Goal: Information Seeking & Learning: Learn about a topic

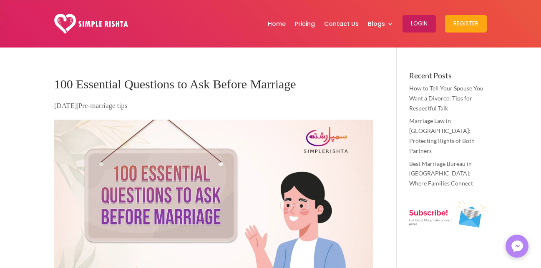
type textarea "*********"
type input "******"
type input "*******"
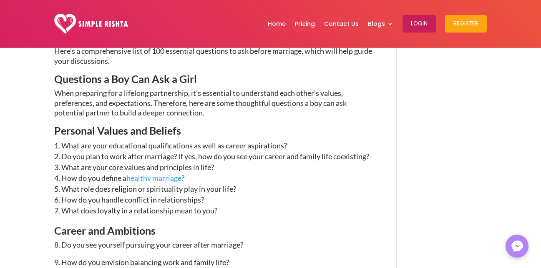
scroll to position [627, 0]
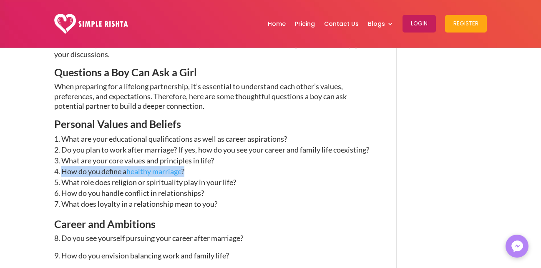
drag, startPoint x: 61, startPoint y: 181, endPoint x: 193, endPoint y: 181, distance: 131.4
click at [193, 177] on li "How do you define a healthy marriage ?" at bounding box center [213, 171] width 319 height 11
copy li "How do you define a healthy marriage ?"
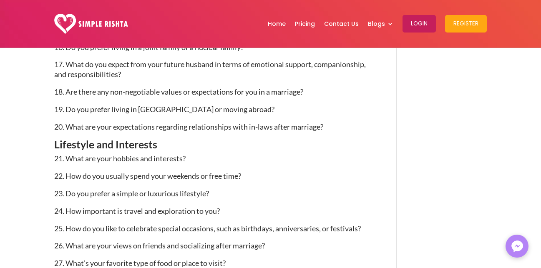
scroll to position [996, 0]
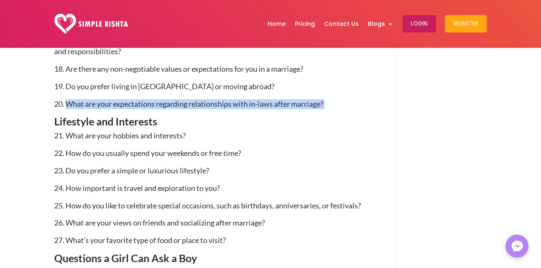
drag, startPoint x: 67, startPoint y: 114, endPoint x: 362, endPoint y: 119, distance: 294.9
click at [362, 117] on p "20. What are your expectations regarding relationships with in-laws after marri…" at bounding box center [213, 108] width 319 height 18
copy p "What are your expectations regarding relationships with in-laws after marriage?"
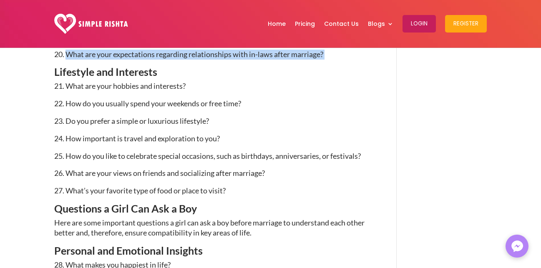
scroll to position [1048, 0]
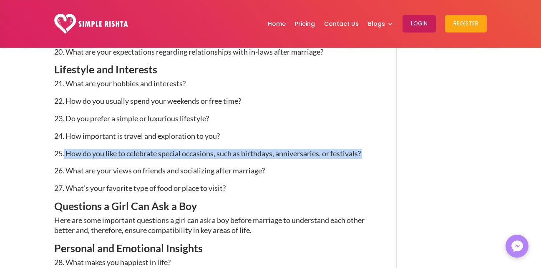
drag, startPoint x: 64, startPoint y: 162, endPoint x: 392, endPoint y: 177, distance: 328.2
copy p "How do you like to celebrate special occasions, such as birthdays, anniversarie…"
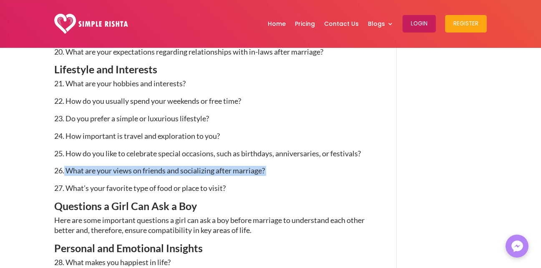
drag, startPoint x: 65, startPoint y: 182, endPoint x: 283, endPoint y: 181, distance: 218.2
click at [283, 181] on p "26. What are your views on friends and socializing after marriage?" at bounding box center [213, 175] width 319 height 18
copy p "What are your views on friends and socializing after marriage?"
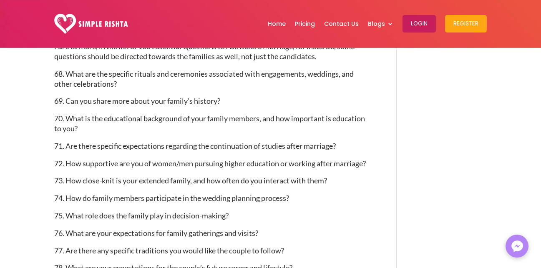
scroll to position [2147, 0]
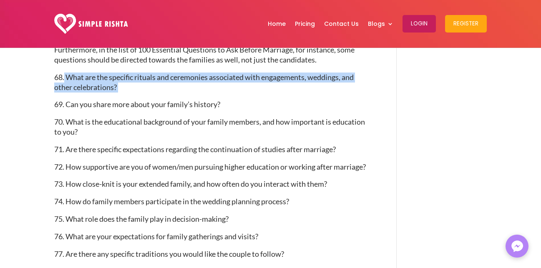
drag, startPoint x: 64, startPoint y: 88, endPoint x: 132, endPoint y: 100, distance: 68.6
click at [132, 100] on p "68. What are the specific rituals and ceremonies associated with engagements, w…" at bounding box center [213, 87] width 319 height 28
copy p "What are the specific rituals and ceremonies associated with engagements, weddi…"
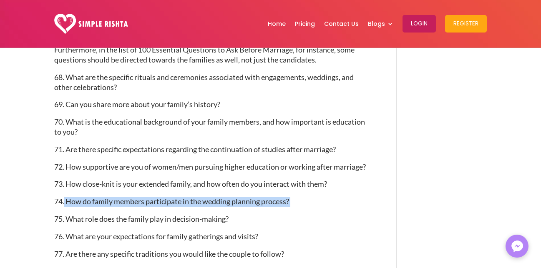
drag, startPoint x: 65, startPoint y: 211, endPoint x: 334, endPoint y: 208, distance: 268.6
click at [334, 208] on p "74. How do family members participate in the wedding planning process?" at bounding box center [213, 206] width 319 height 18
copy p "How do family members participate in the wedding planning process?"
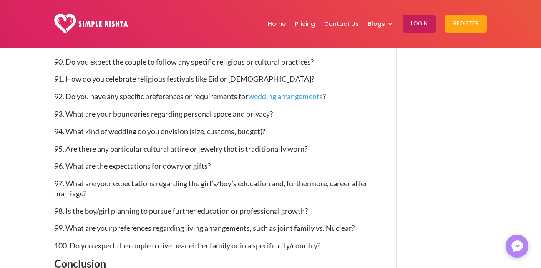
scroll to position [2587, 0]
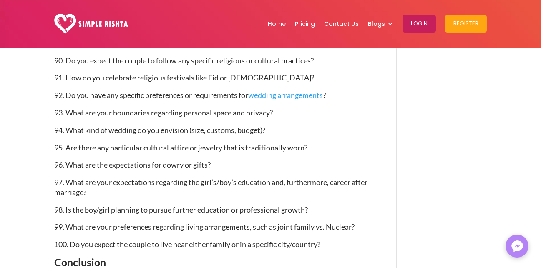
click at [115, 205] on p "97. What are your expectations regarding the girl’s/boy’s education and, furthe…" at bounding box center [213, 192] width 319 height 28
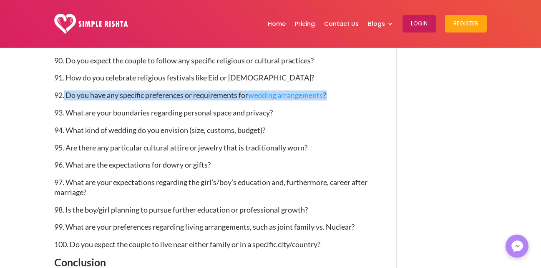
drag, startPoint x: 65, startPoint y: 105, endPoint x: 375, endPoint y: 106, distance: 309.9
copy p "Do you have any specific preferences or requirements for wedding arrangements ?"
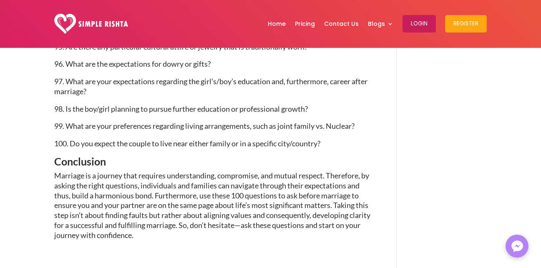
scroll to position [2719, 0]
